Goal: Information Seeking & Learning: Learn about a topic

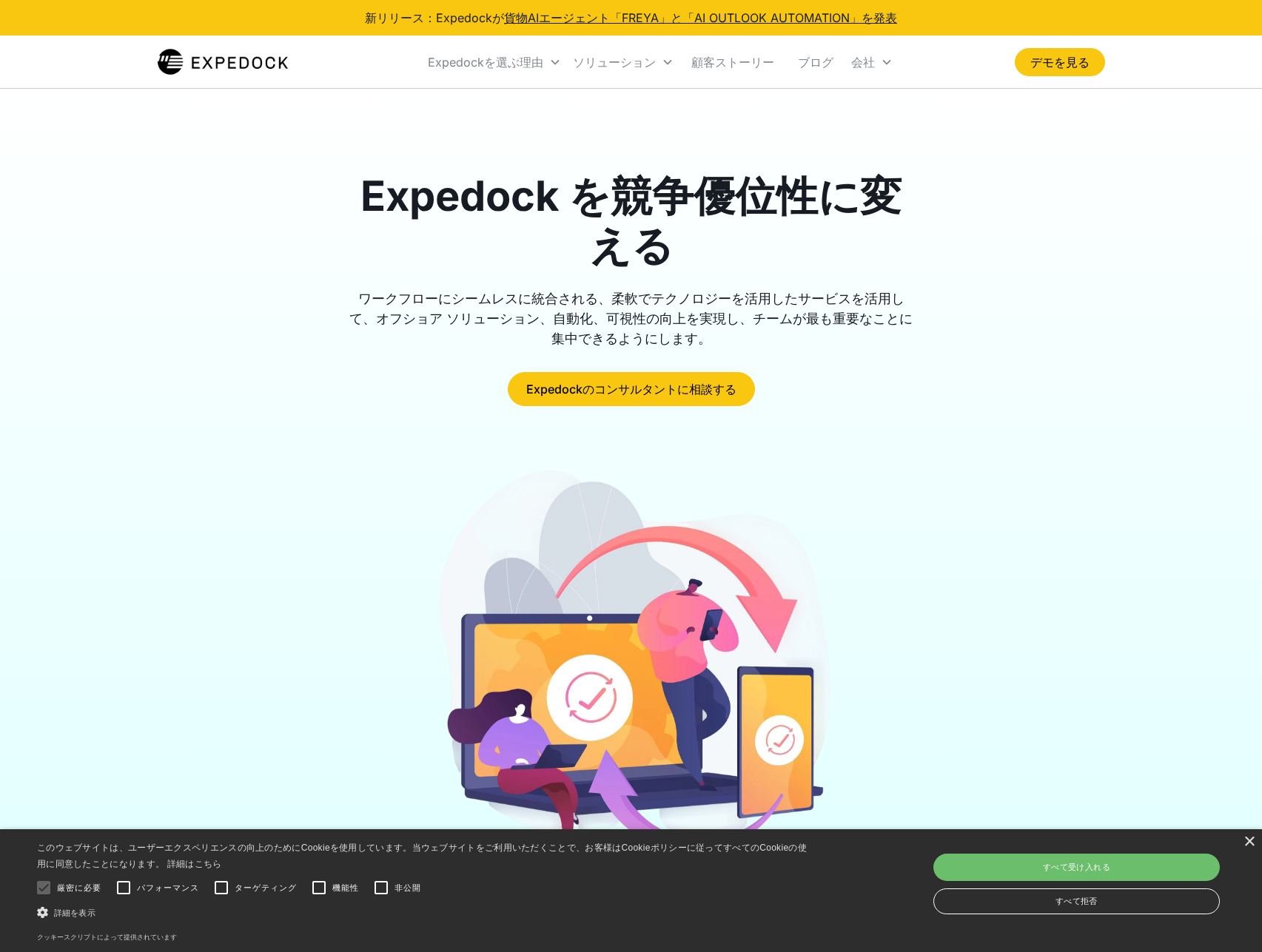
click at [997, 255] on div "Expedock を競争優位性に変える ワークフローにシームレスに統合される、柔軟でテクノロジーを活用したサービスを活用して、オフショア ソリューション、自動…" at bounding box center [631, 289] width 947 height 235
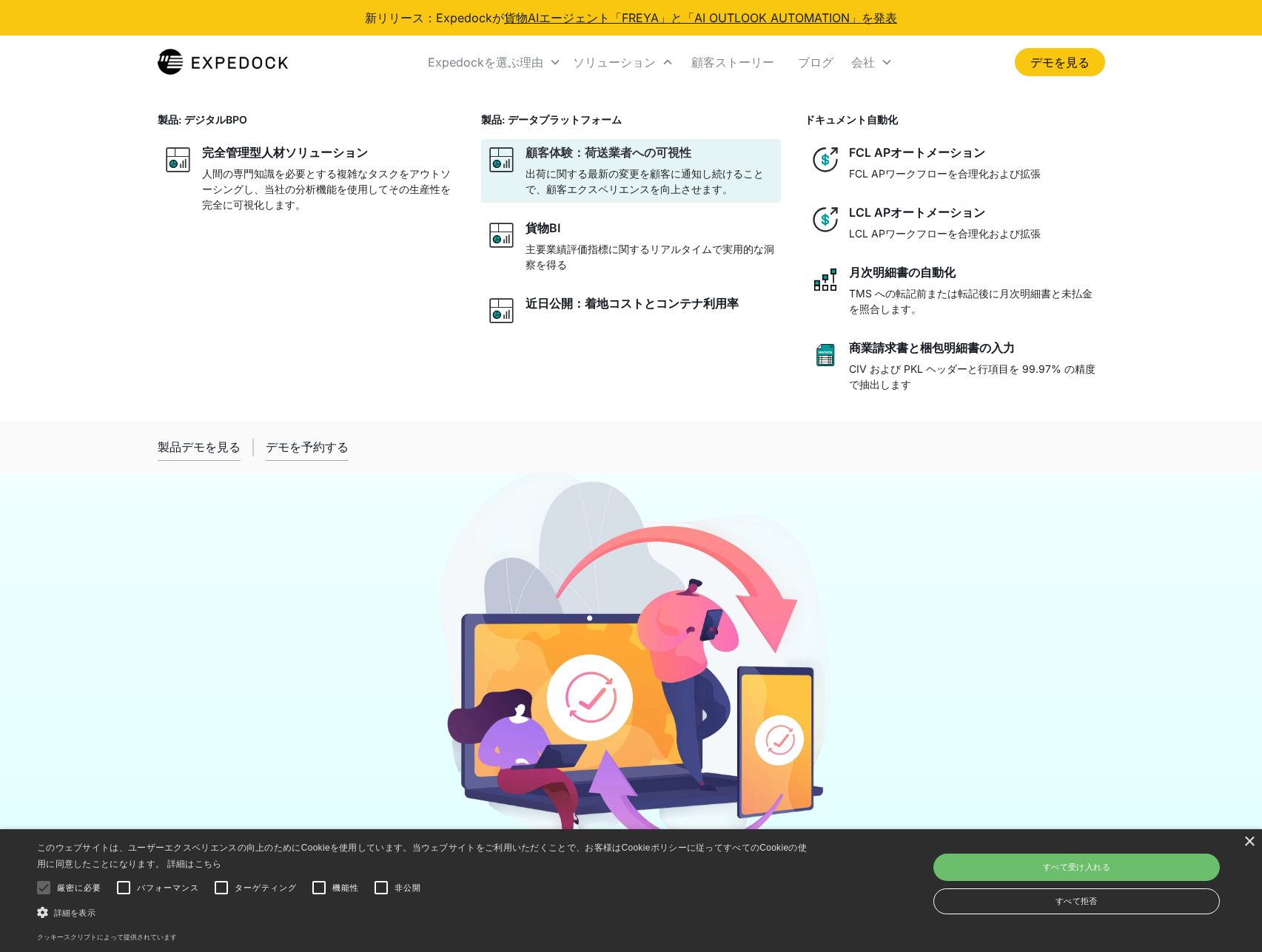
click at [759, 163] on div at bounding box center [650, 163] width 249 height 6
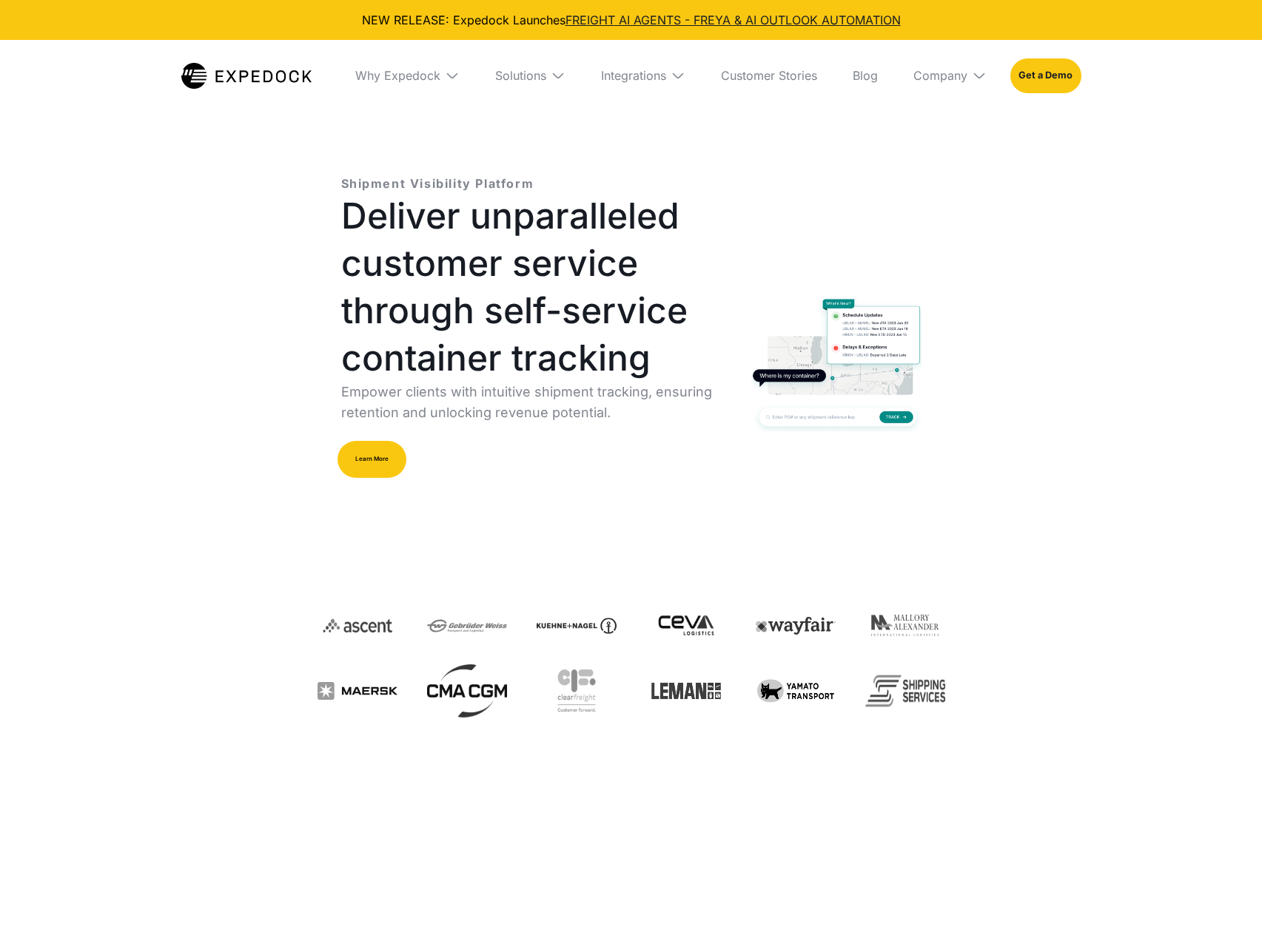
select select
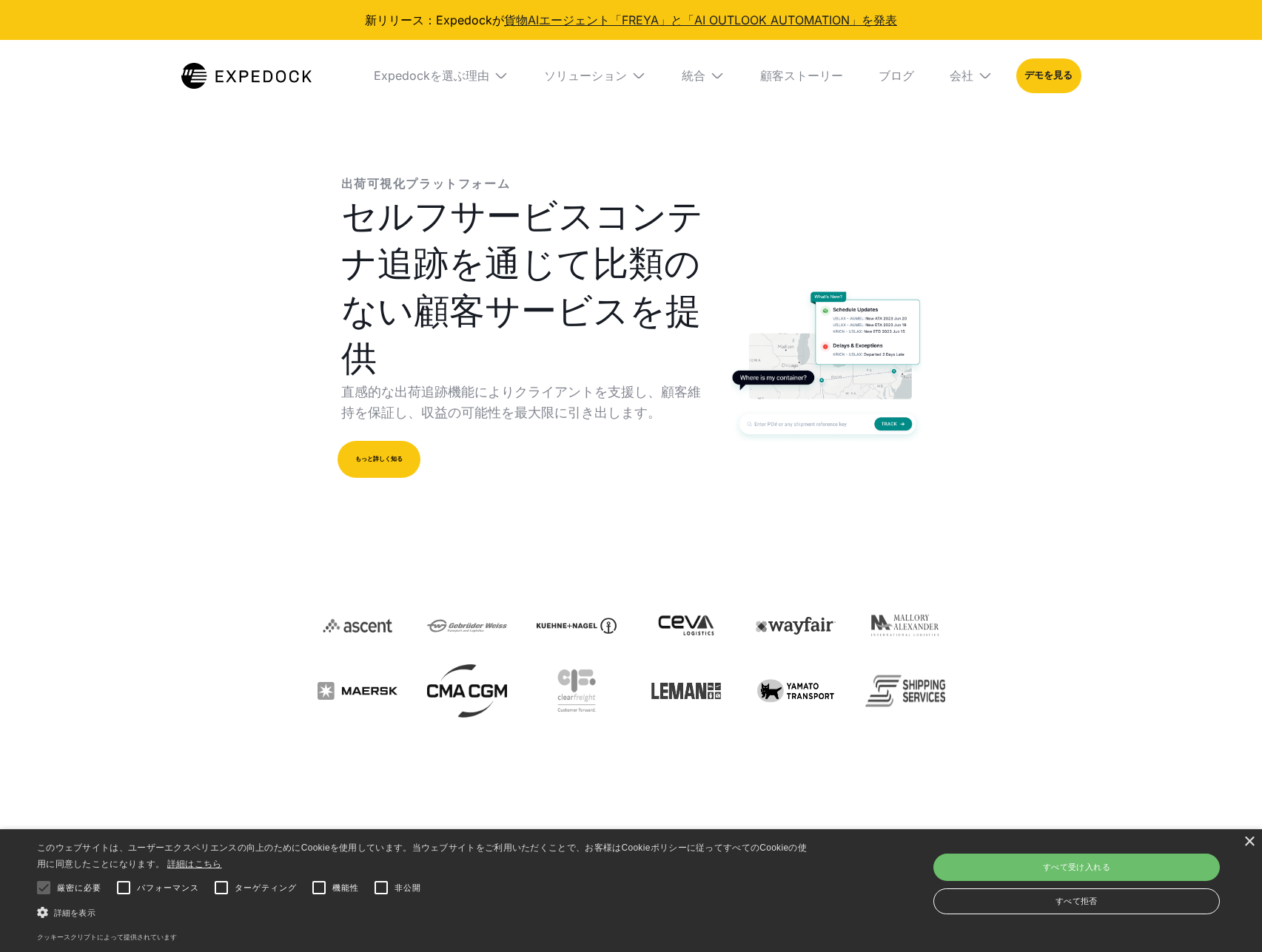
click at [918, 427] on img at bounding box center [825, 363] width 190 height 157
click at [547, 268] on font "セルフサービスコンテナ追跡を通じて比類のない顧客サービスを提供" at bounding box center [522, 286] width 362 height 185
click at [813, 84] on link "顧客ストーリー" at bounding box center [801, 75] width 106 height 71
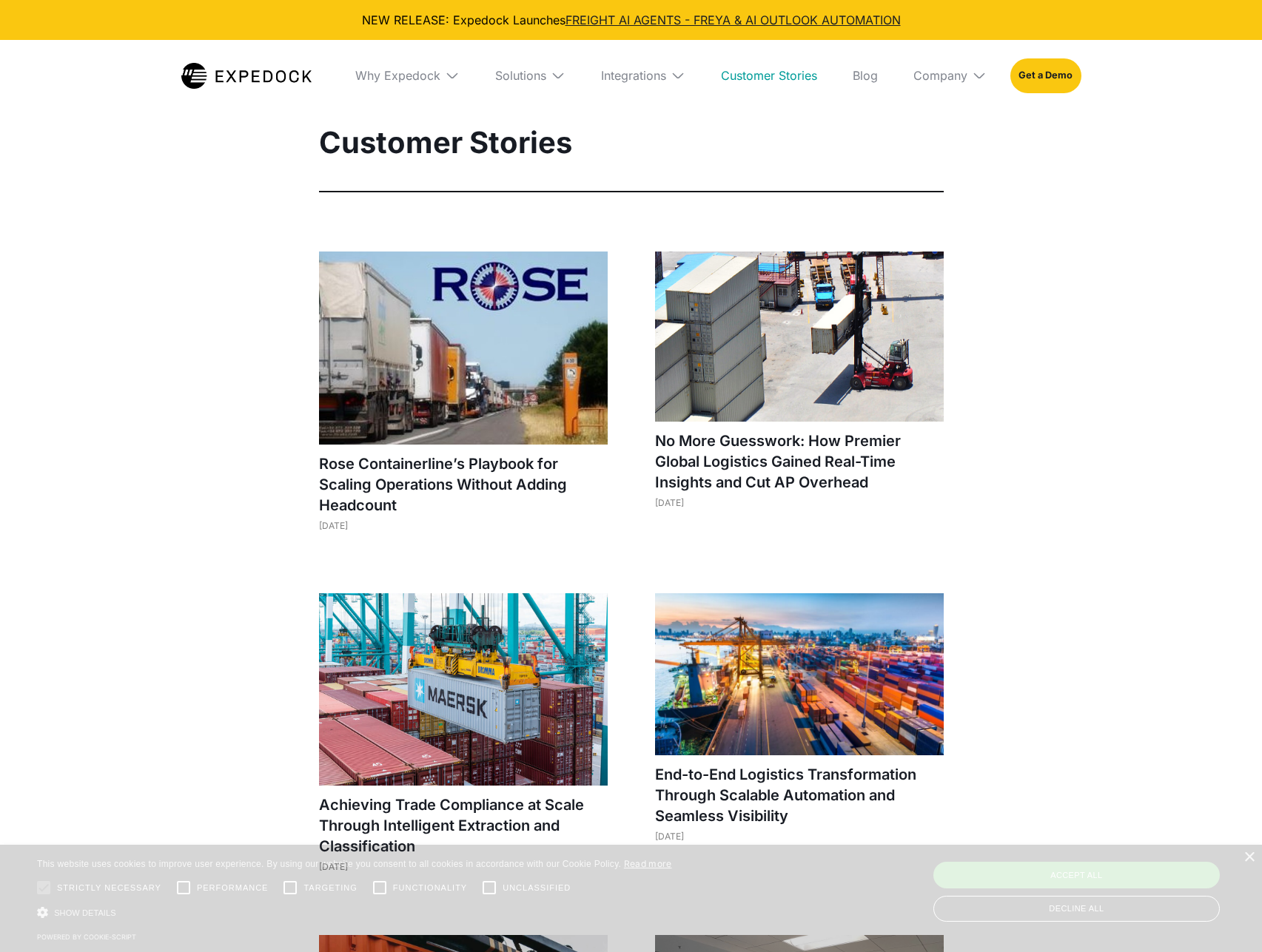
select select
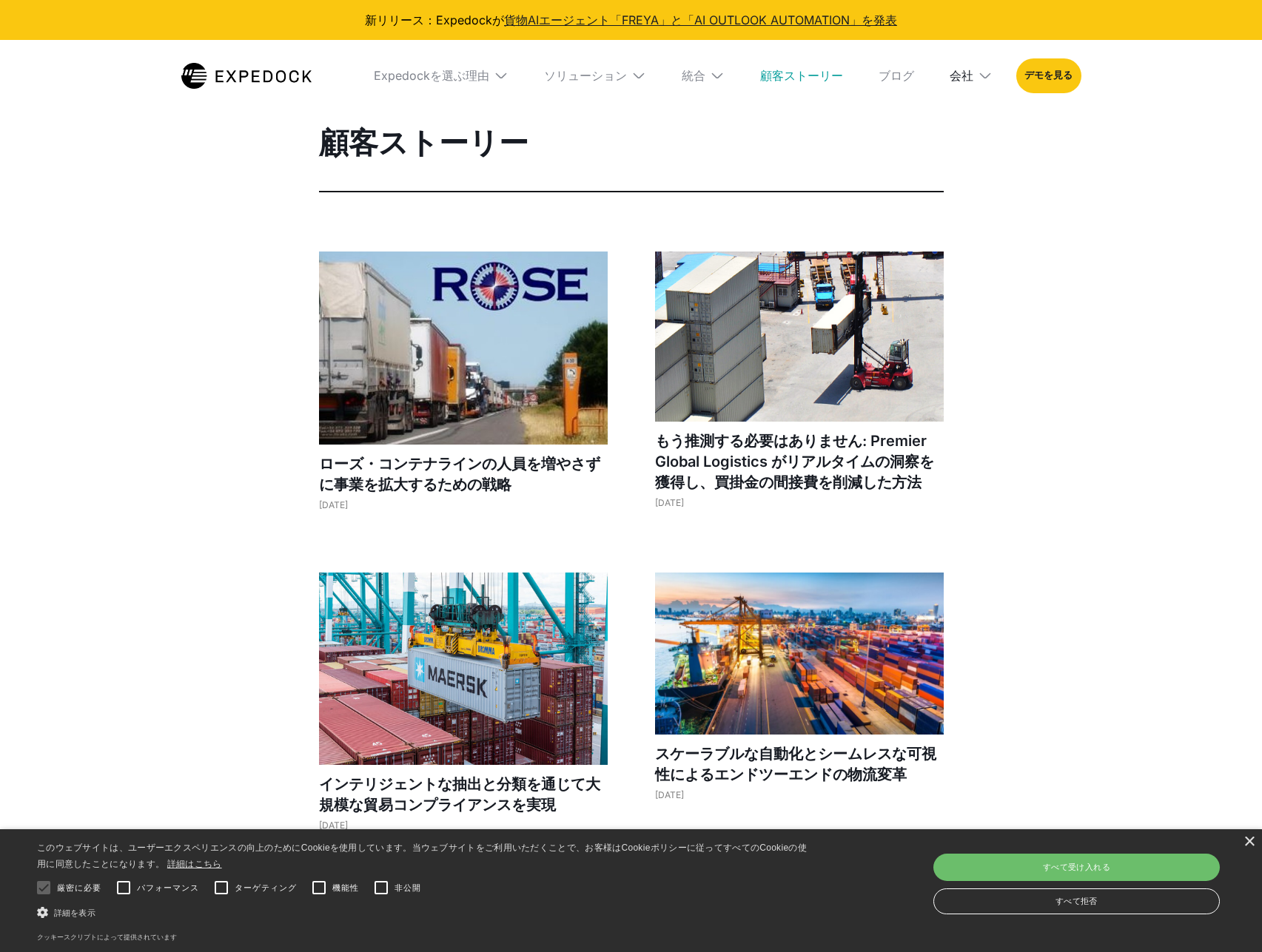
click at [961, 72] on font "会社" at bounding box center [961, 75] width 24 height 15
click at [952, 141] on link "私たちについて" at bounding box center [950, 130] width 106 height 38
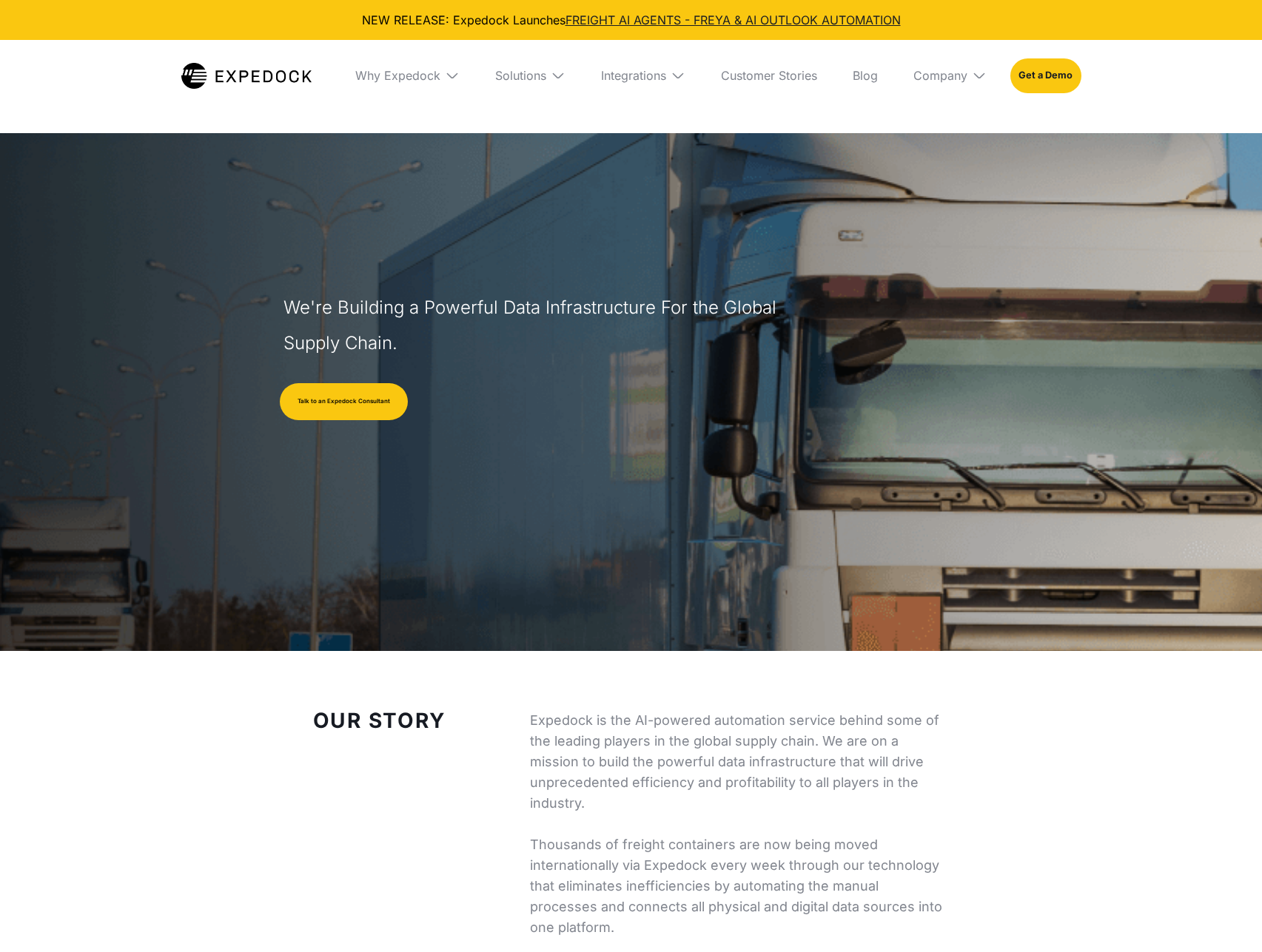
select select
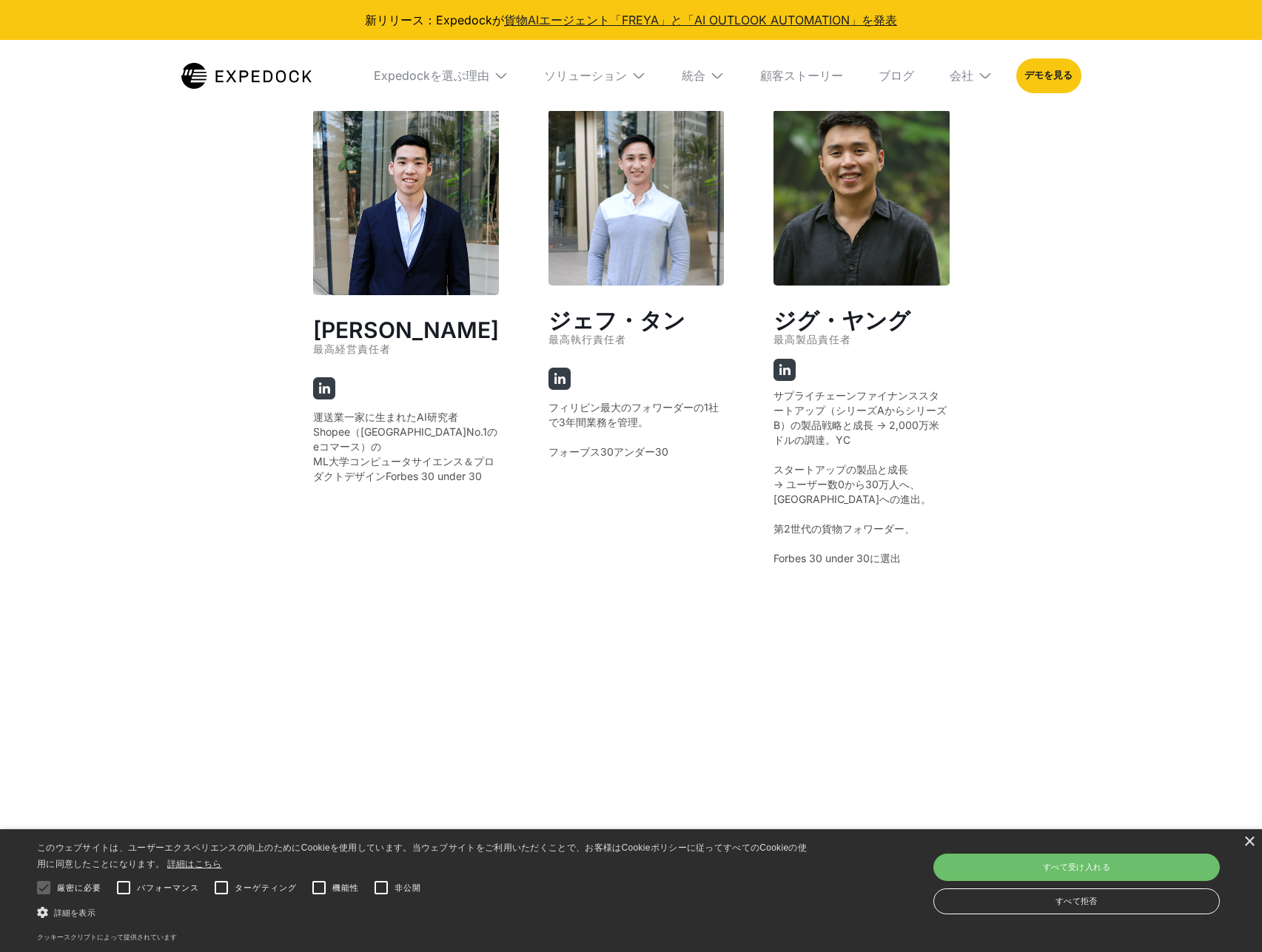
scroll to position [2648, 0]
